Goal: Communication & Community: Answer question/provide support

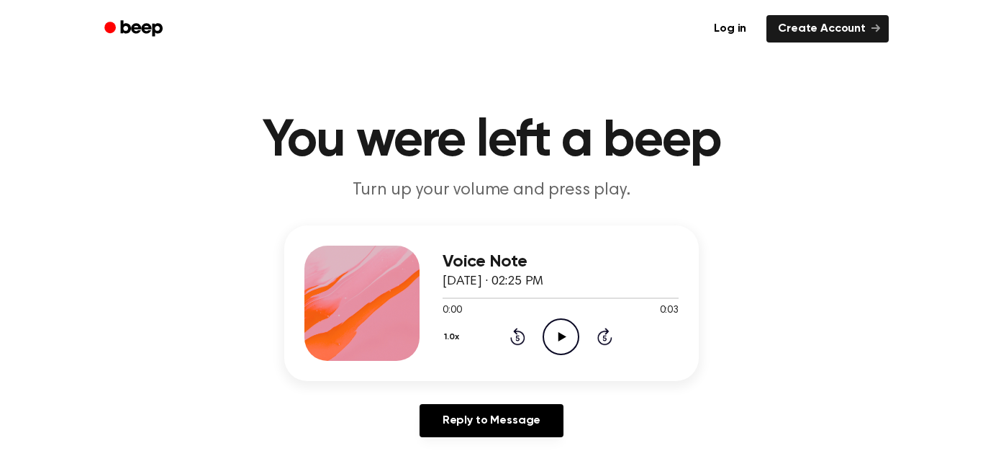
click at [558, 328] on icon "Play Audio" at bounding box center [561, 336] width 37 height 37
click at [568, 335] on icon "Play Audio" at bounding box center [561, 336] width 37 height 37
click at [574, 328] on icon "Play Audio" at bounding box center [561, 336] width 37 height 37
click at [550, 327] on icon "Play Audio" at bounding box center [561, 336] width 37 height 37
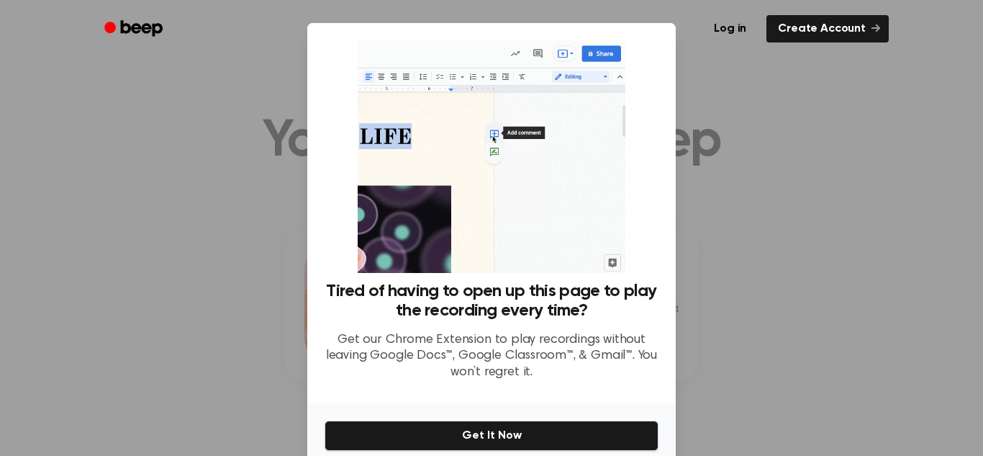
click at [749, 342] on div at bounding box center [491, 228] width 983 height 456
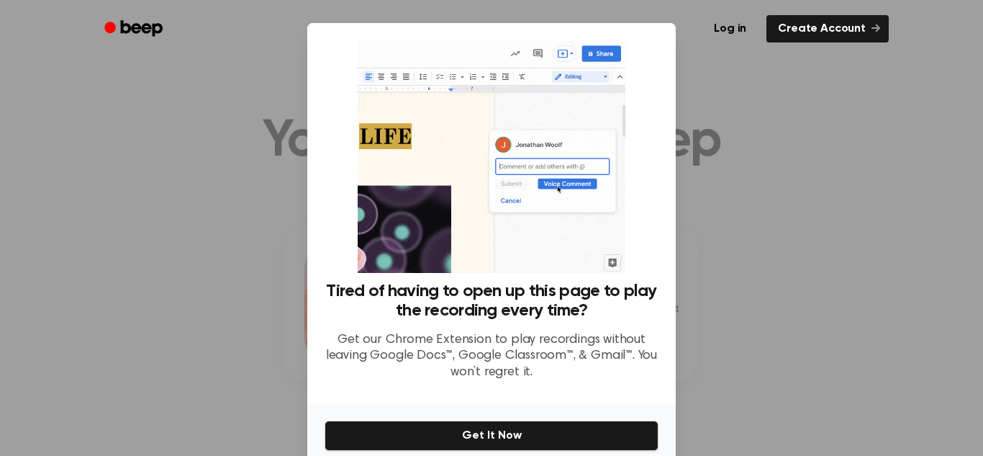
click at [699, 117] on div at bounding box center [491, 228] width 983 height 456
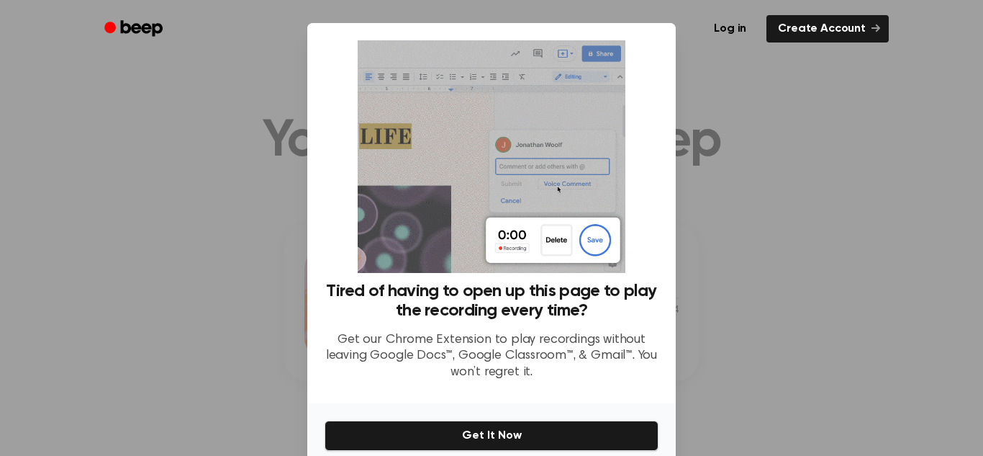
scroll to position [64, 0]
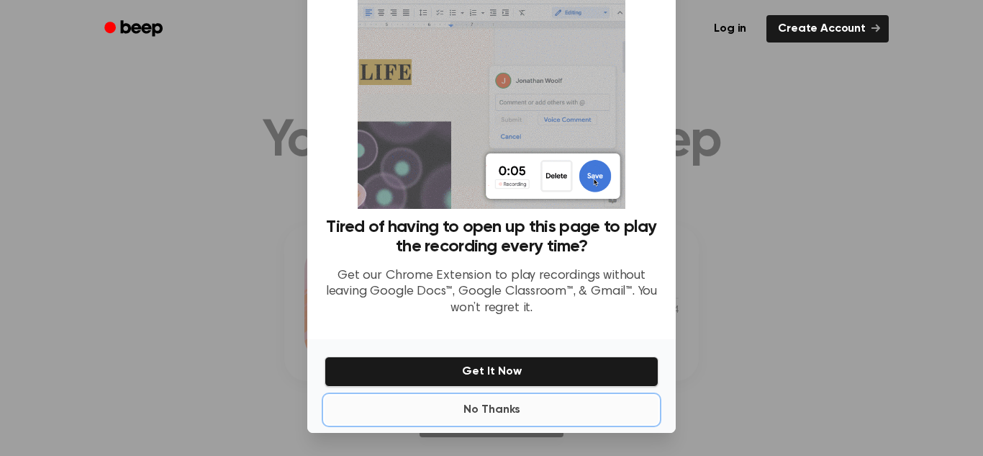
click at [493, 417] on button "No Thanks" at bounding box center [492, 409] width 334 height 29
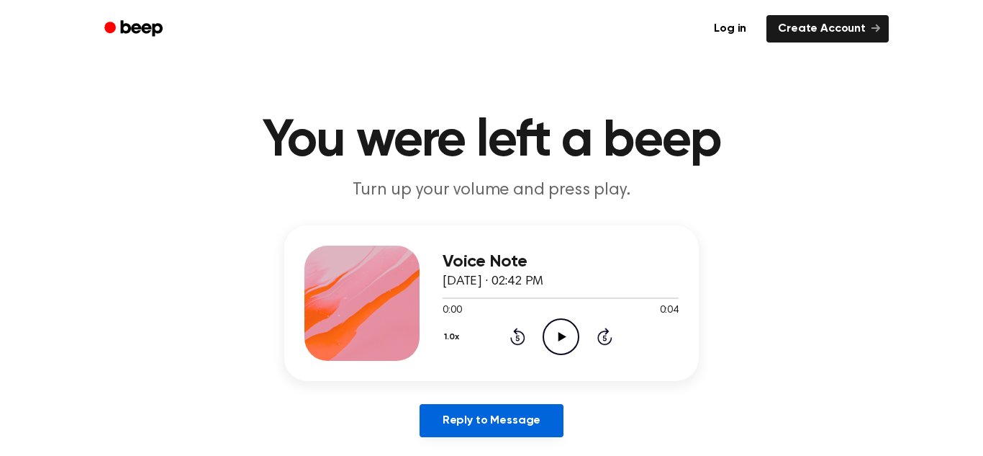
click at [494, 416] on link "Reply to Message" at bounding box center [492, 420] width 144 height 33
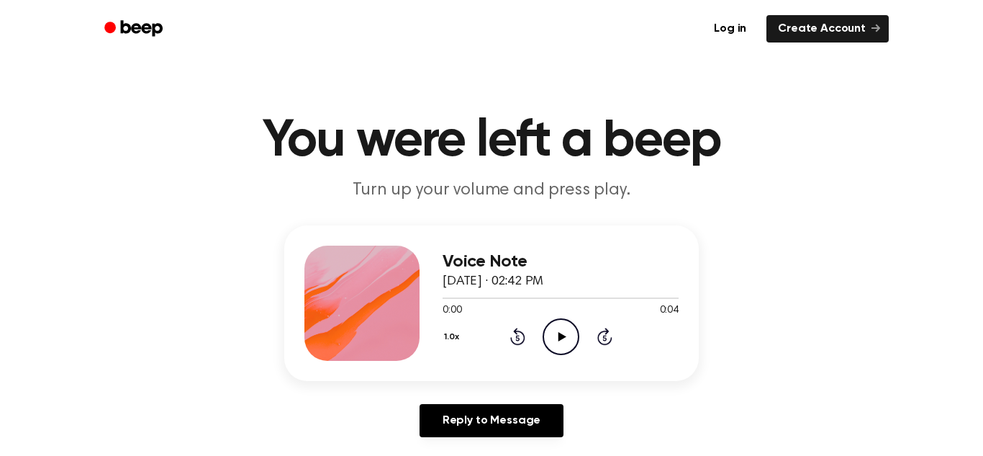
click at [546, 332] on icon "Play Audio" at bounding box center [561, 336] width 37 height 37
